Goal: Navigation & Orientation: Find specific page/section

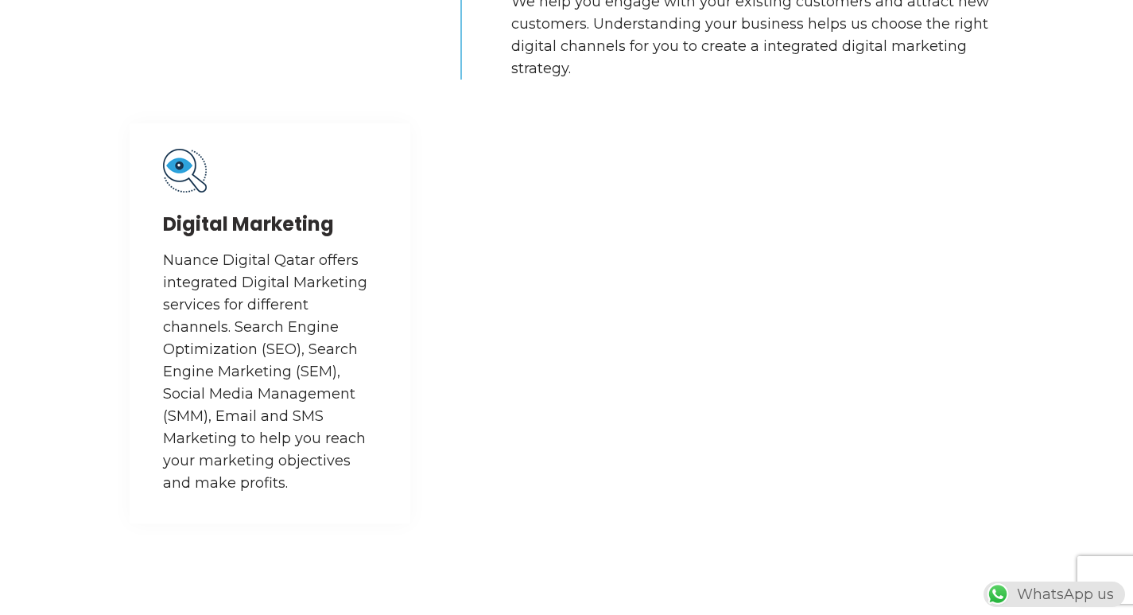
scroll to position [1829, 0]
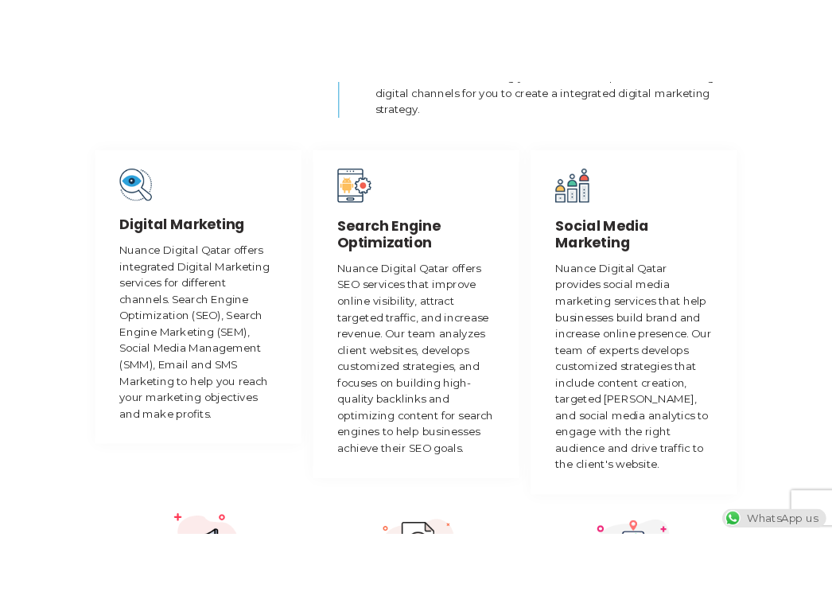
scroll to position [0, 0]
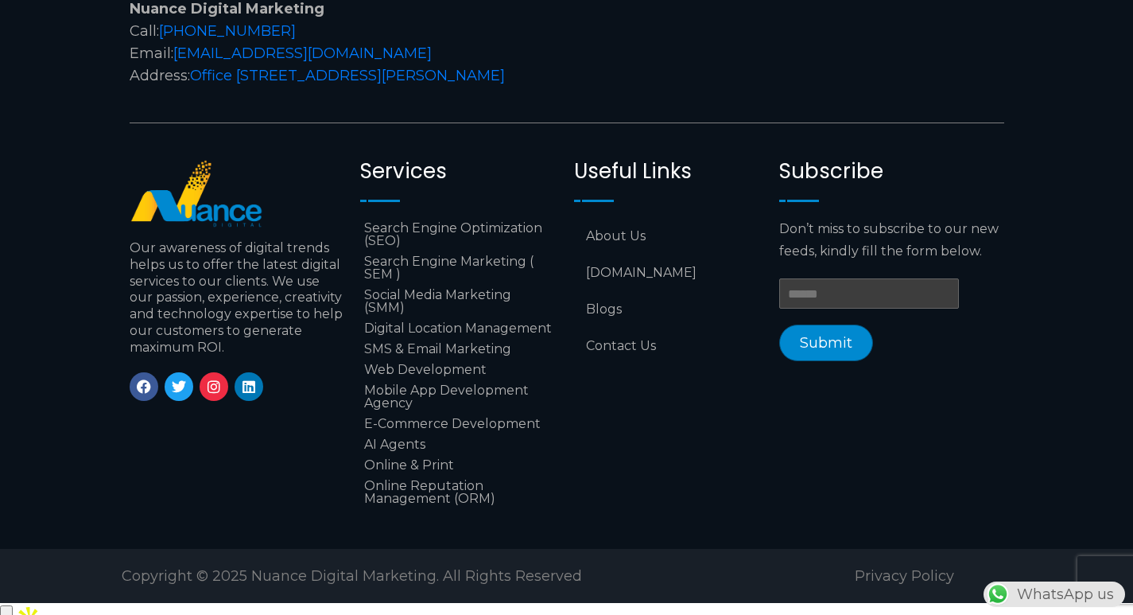
click at [13, 605] on input "button" at bounding box center [6, 618] width 13 height 27
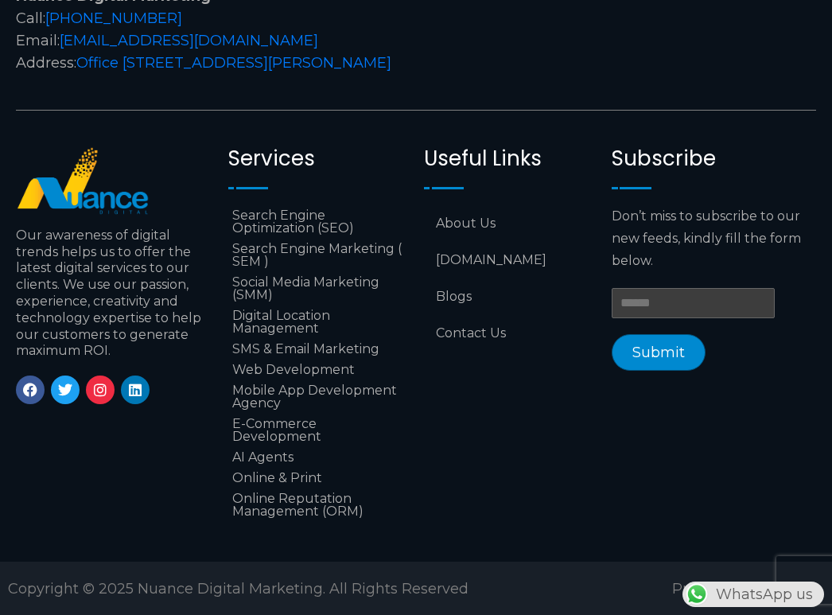
scroll to position [0, 504]
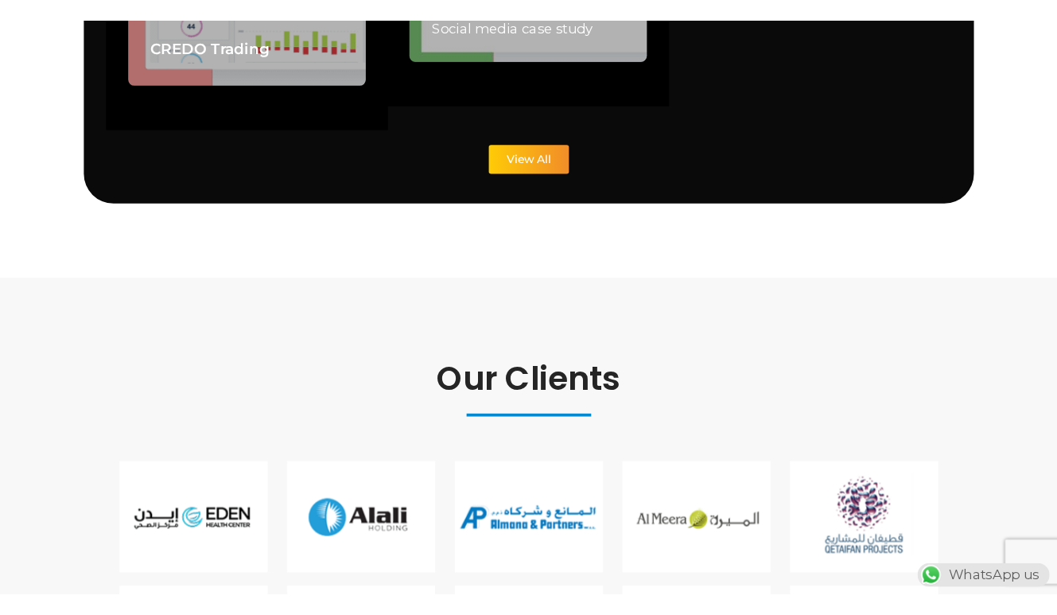
scroll to position [3877, 0]
